Goal: Book appointment/travel/reservation

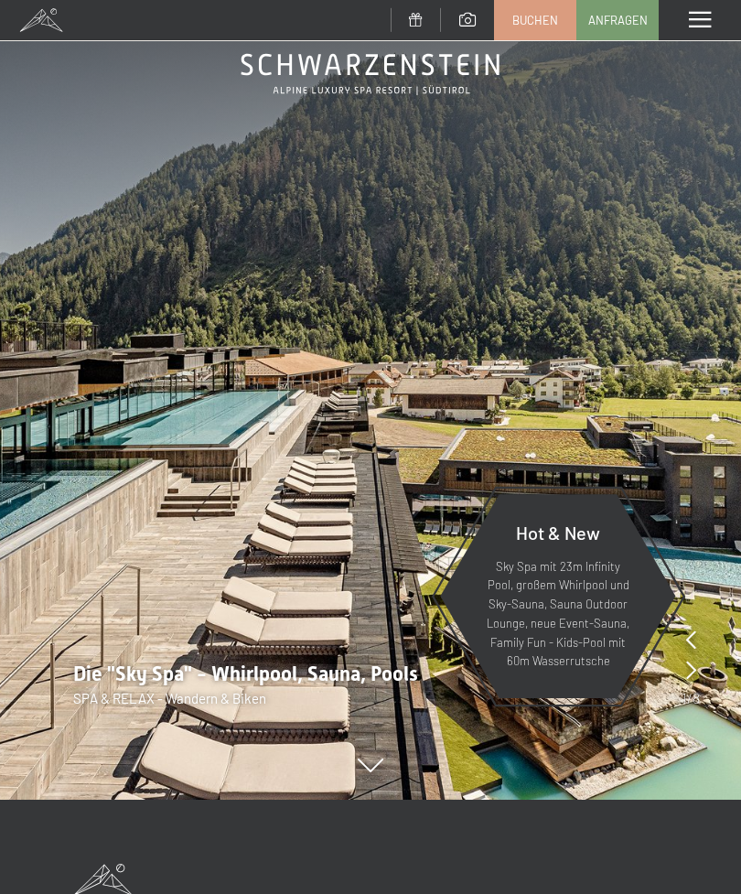
click at [693, 5] on div "Menü" at bounding box center [700, 20] width 82 height 40
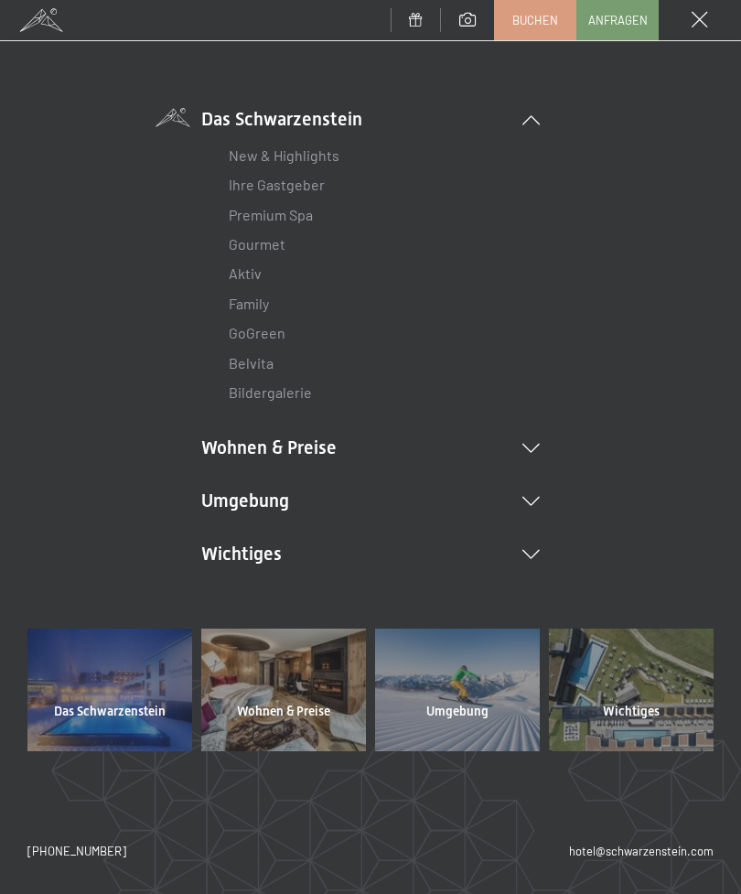
scroll to position [91, 0]
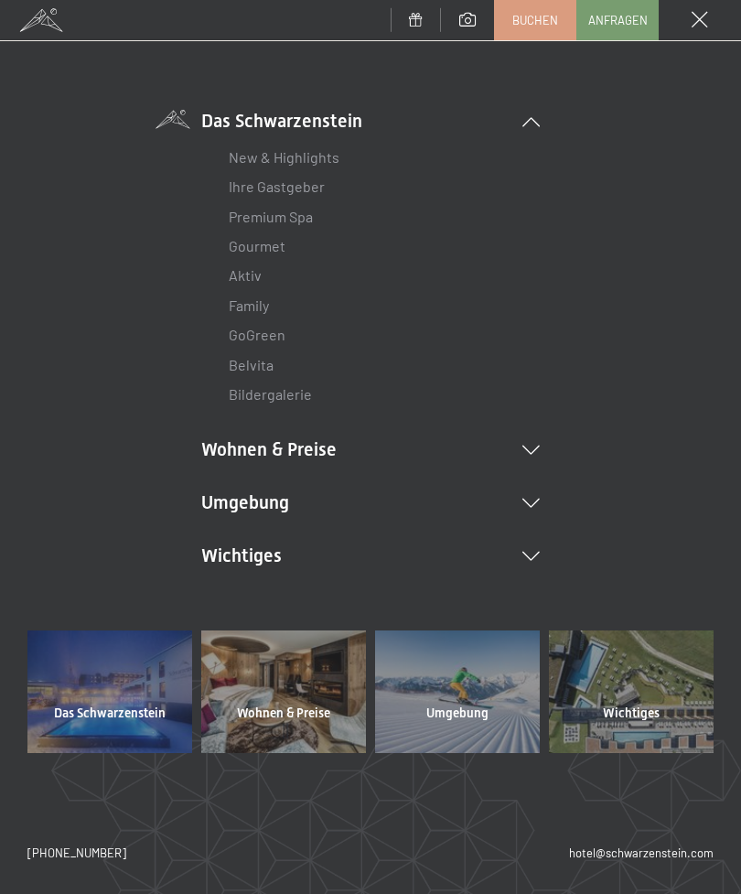
click at [312, 722] on div at bounding box center [283, 691] width 165 height 123
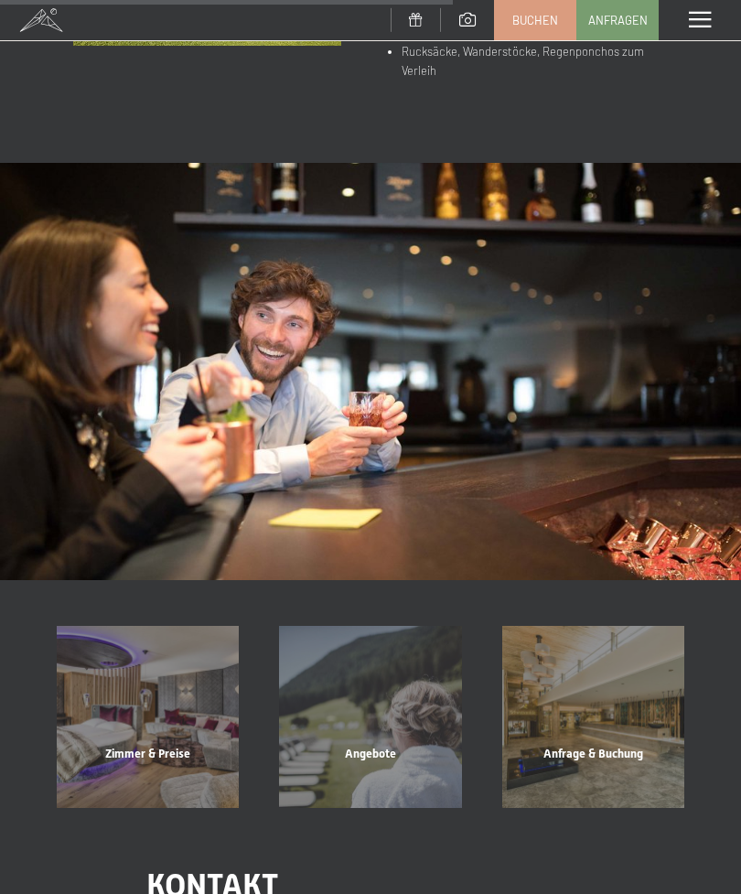
scroll to position [1210, 0]
click at [185, 643] on div "Zimmer & Preise Mehr erfahren" at bounding box center [148, 716] width 222 height 182
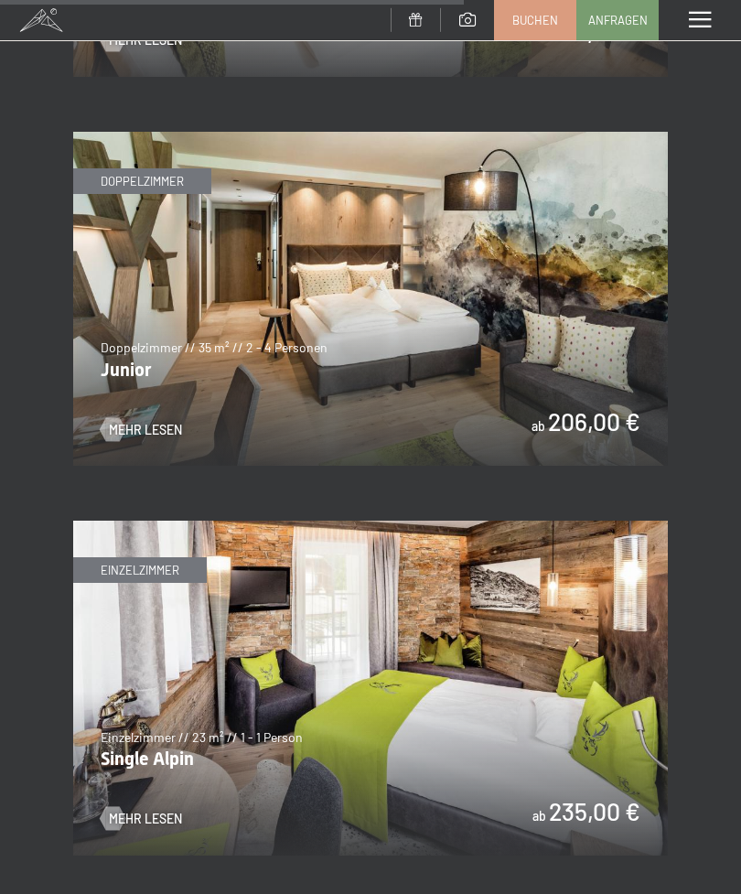
scroll to position [4355, 0]
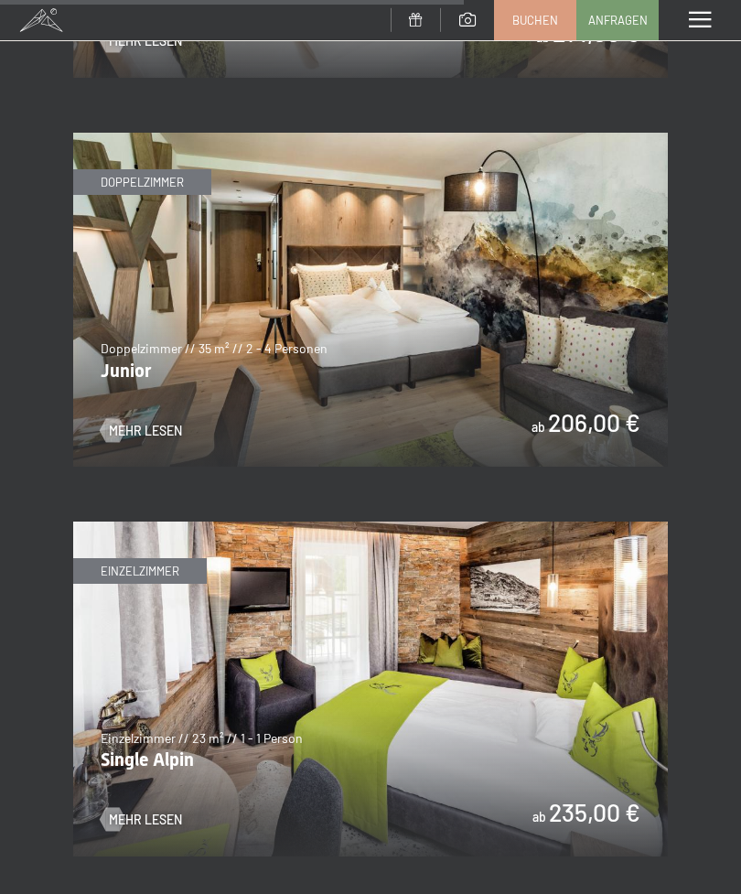
click at [598, 285] on img at bounding box center [370, 300] width 595 height 335
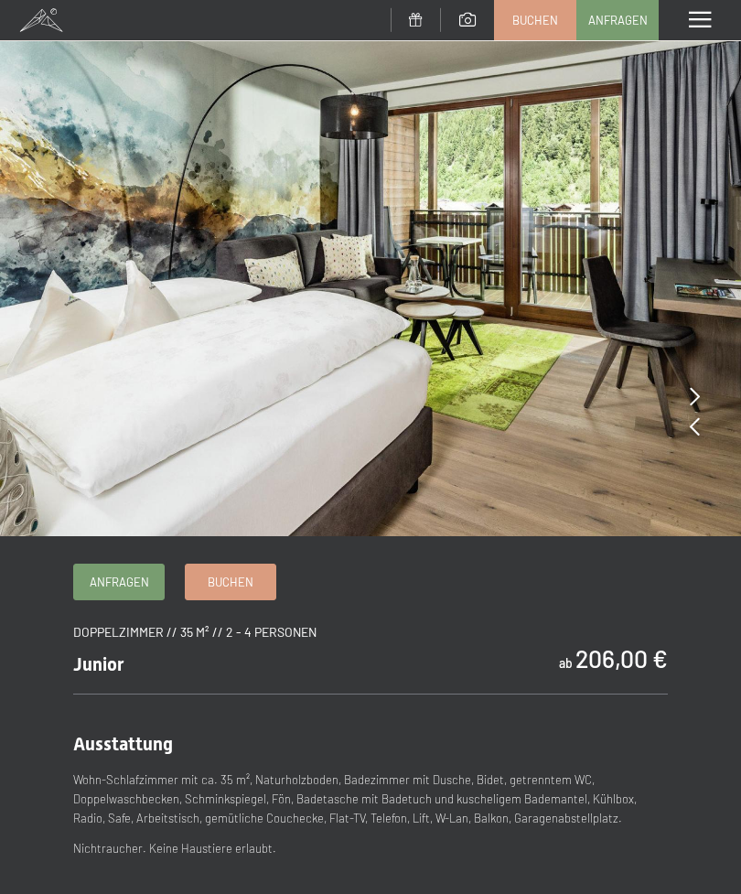
click at [704, 393] on img at bounding box center [370, 268] width 741 height 536
click at [707, 427] on img at bounding box center [370, 268] width 741 height 536
click at [690, 431] on icon at bounding box center [695, 426] width 10 height 18
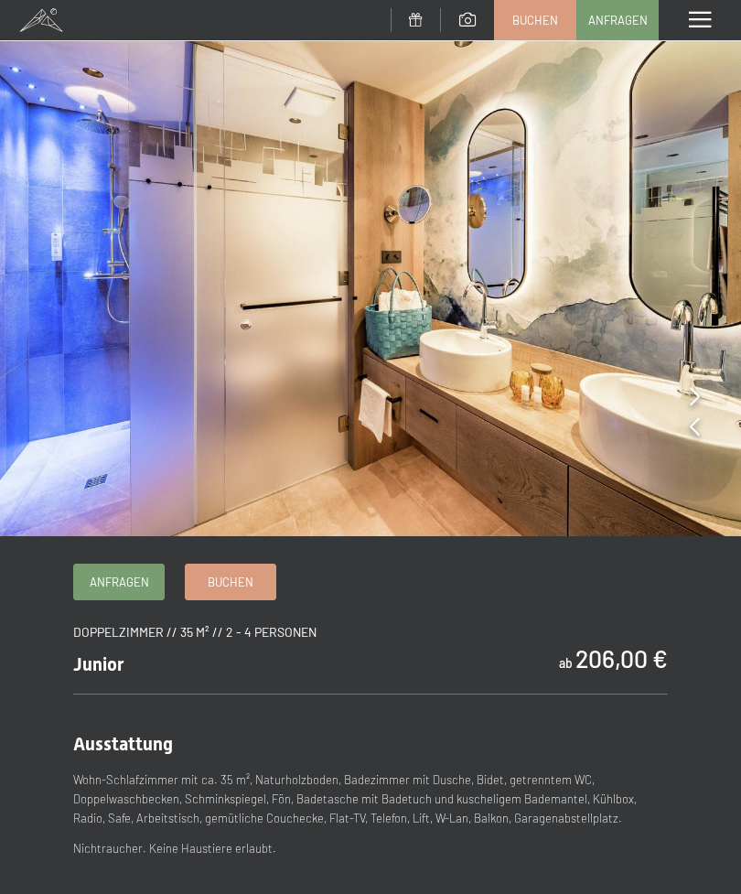
click at [701, 407] on img at bounding box center [370, 268] width 741 height 536
